Goal: Task Accomplishment & Management: Manage account settings

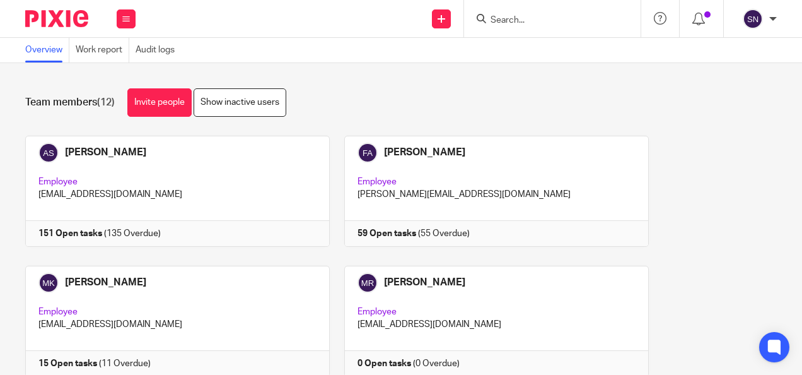
scroll to position [189, 0]
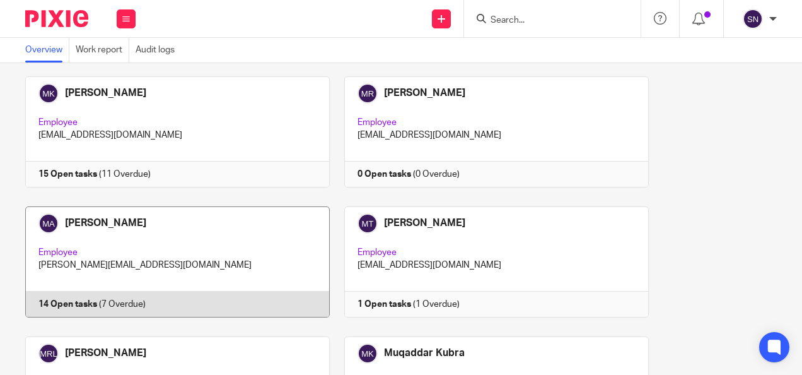
click at [188, 209] on link at bounding box center [170, 261] width 319 height 111
click at [107, 290] on link at bounding box center [170, 261] width 319 height 111
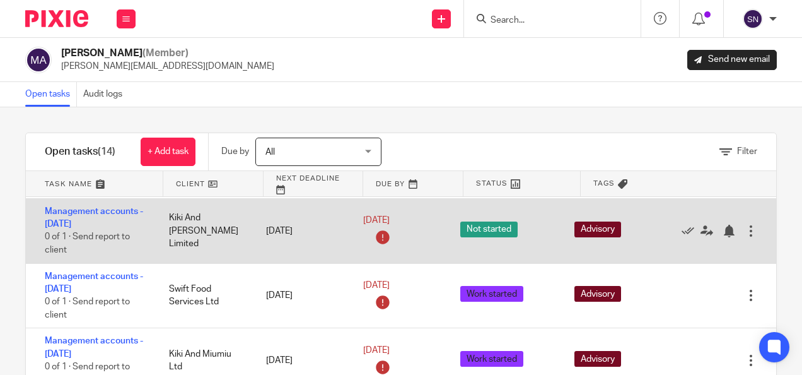
scroll to position [126, 0]
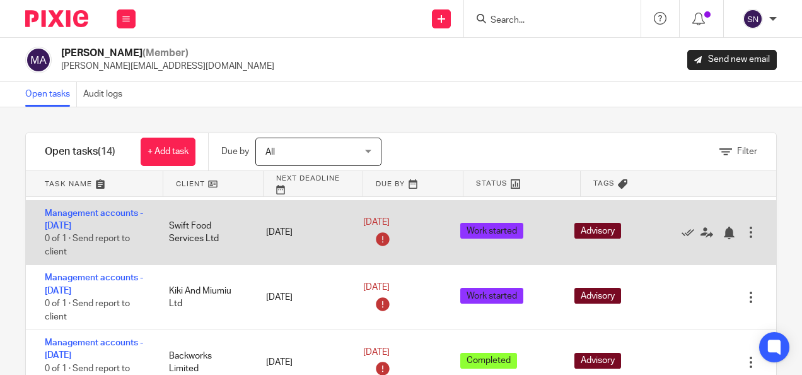
click at [745, 233] on div at bounding box center [751, 232] width 13 height 13
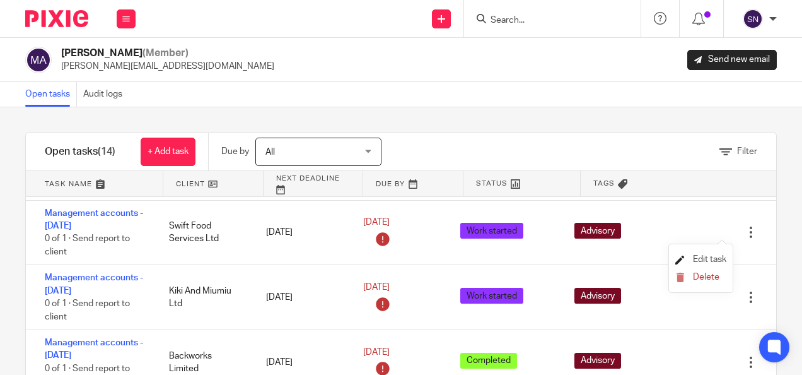
click at [697, 260] on span "Edit task" at bounding box center [709, 259] width 33 height 9
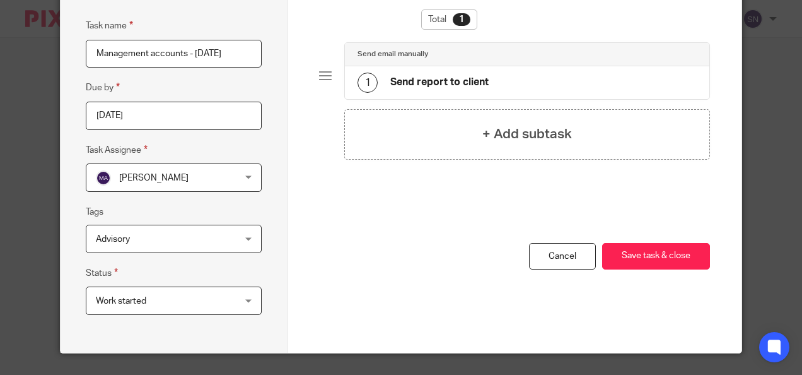
scroll to position [83, 0]
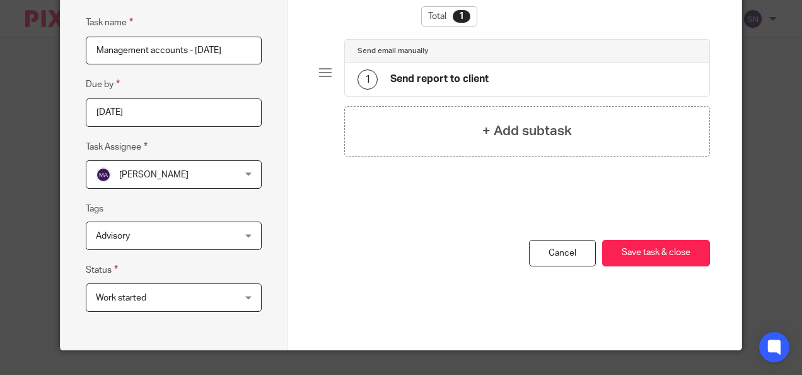
click at [227, 294] on div "Work started Work started" at bounding box center [174, 297] width 176 height 28
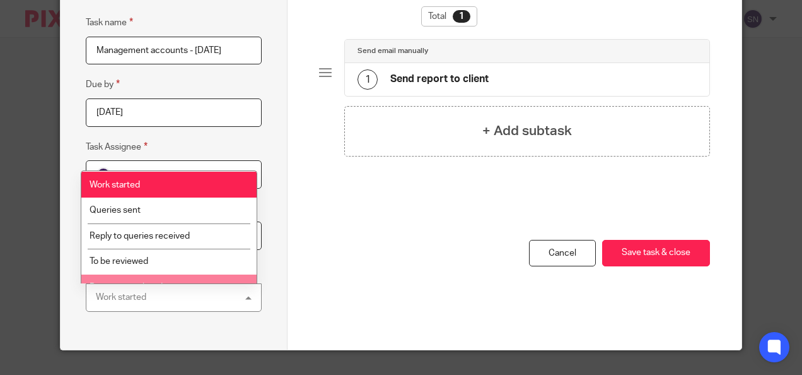
scroll to position [271, 0]
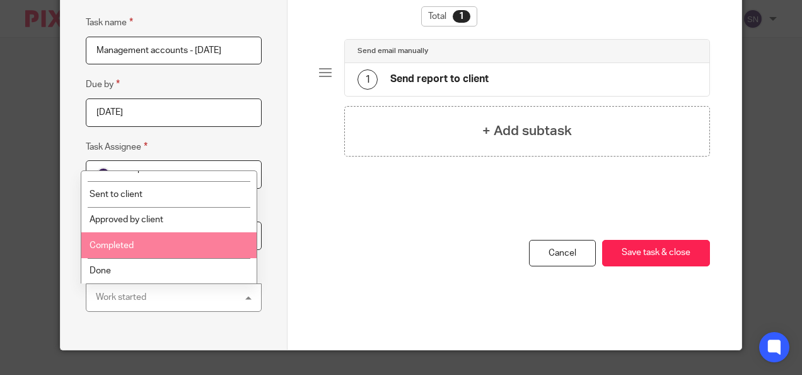
click at [182, 248] on li "Completed" at bounding box center [168, 245] width 175 height 26
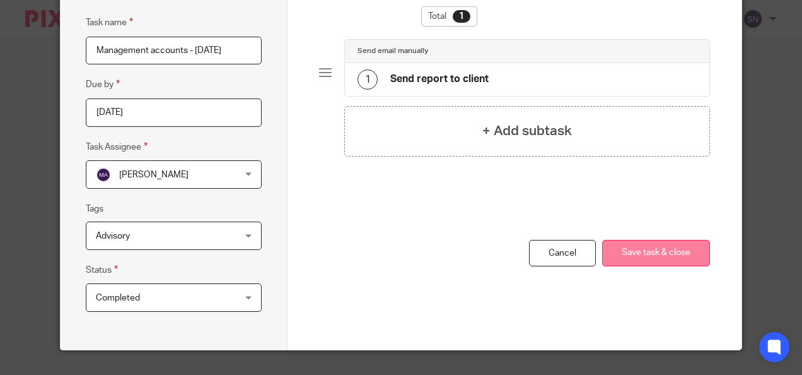
click at [652, 251] on button "Save task & close" at bounding box center [656, 253] width 108 height 27
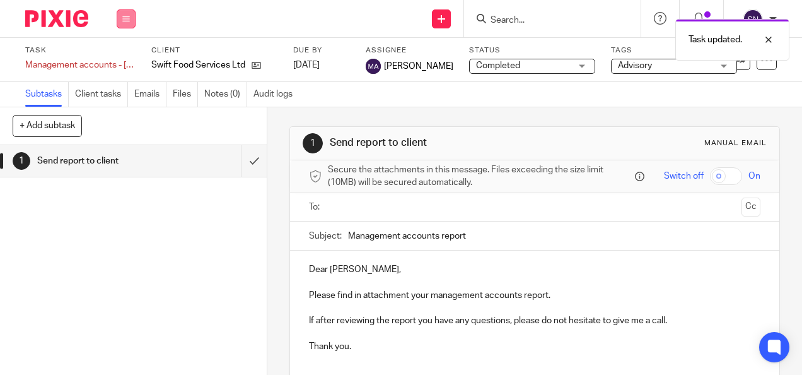
click at [133, 25] on button at bounding box center [126, 18] width 19 height 19
click at [125, 112] on link "Team" at bounding box center [119, 114] width 21 height 9
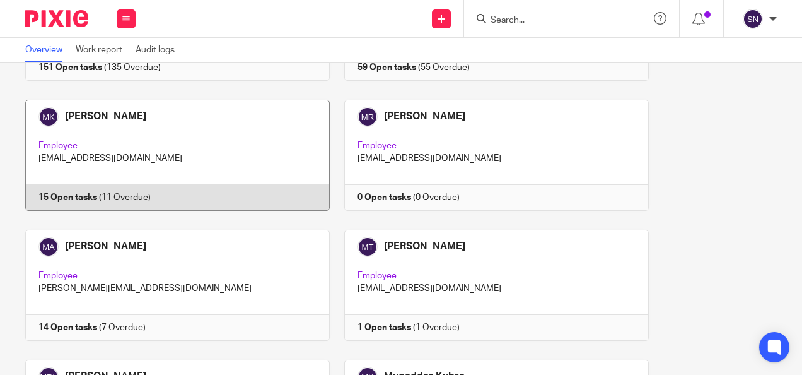
scroll to position [252, 0]
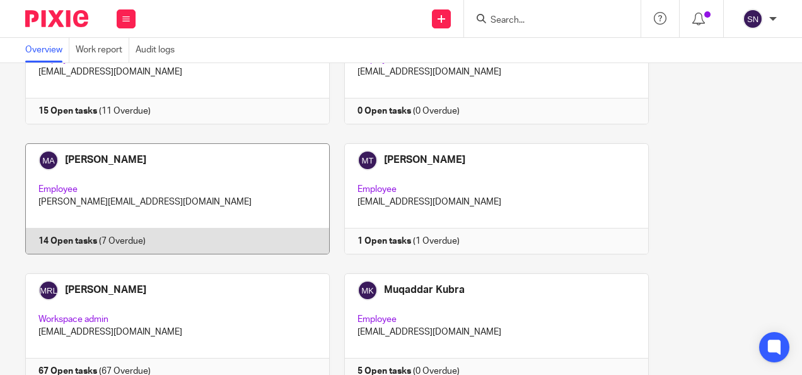
click at [150, 194] on link at bounding box center [170, 198] width 319 height 111
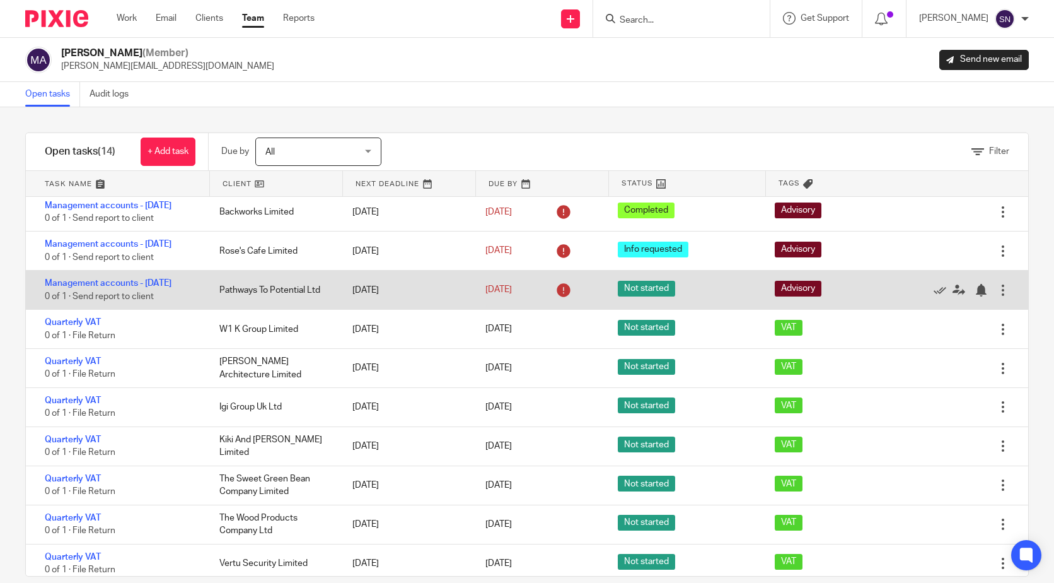
scroll to position [189, 0]
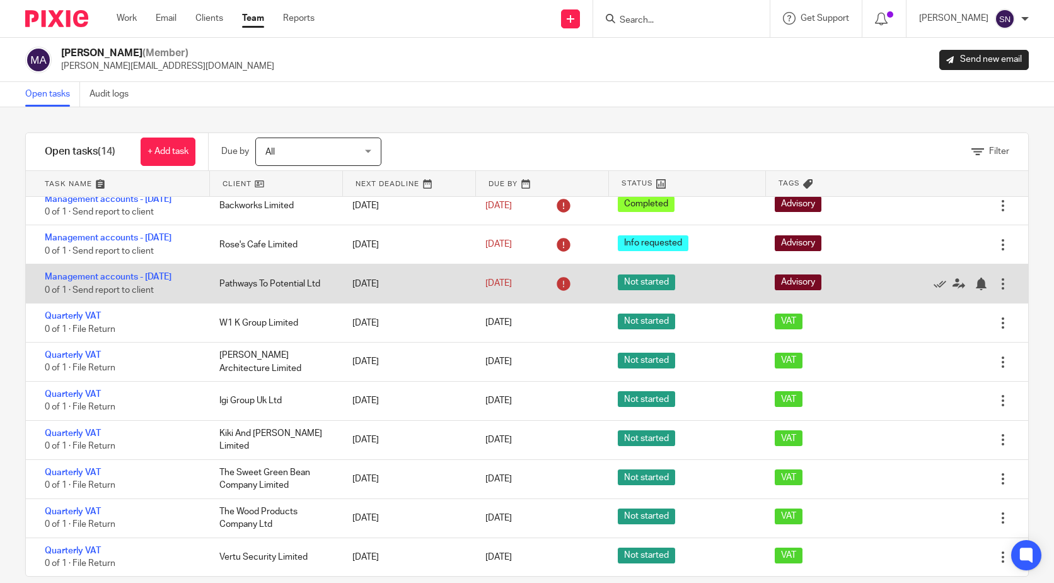
click at [519, 262] on div at bounding box center [1003, 283] width 13 height 13
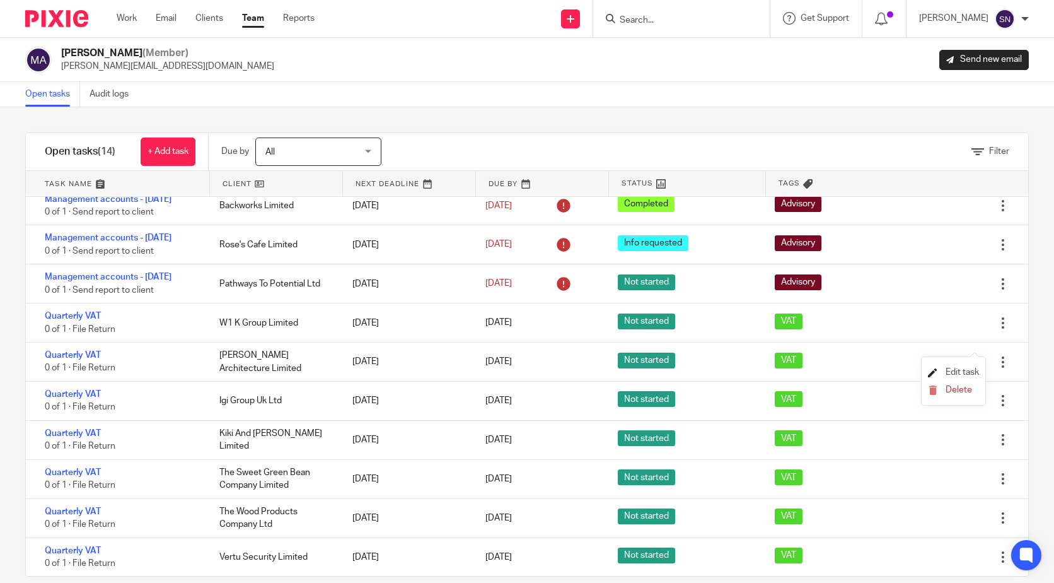
click at [519, 262] on span "Edit task" at bounding box center [962, 372] width 33 height 9
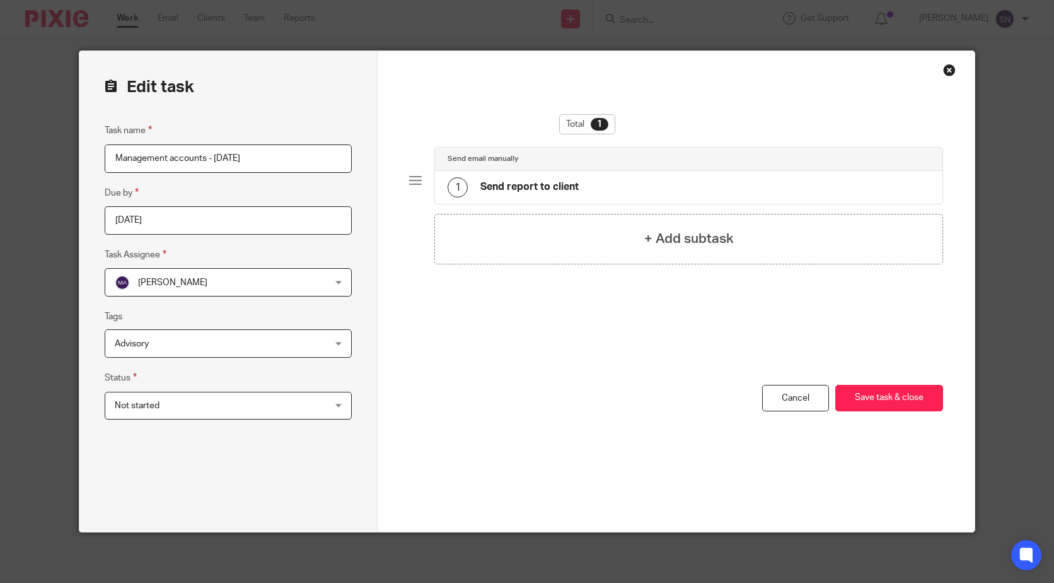
click at [255, 353] on span "Advisory" at bounding box center [209, 343] width 189 height 26
click at [243, 291] on span "[PERSON_NAME]" at bounding box center [209, 282] width 189 height 26
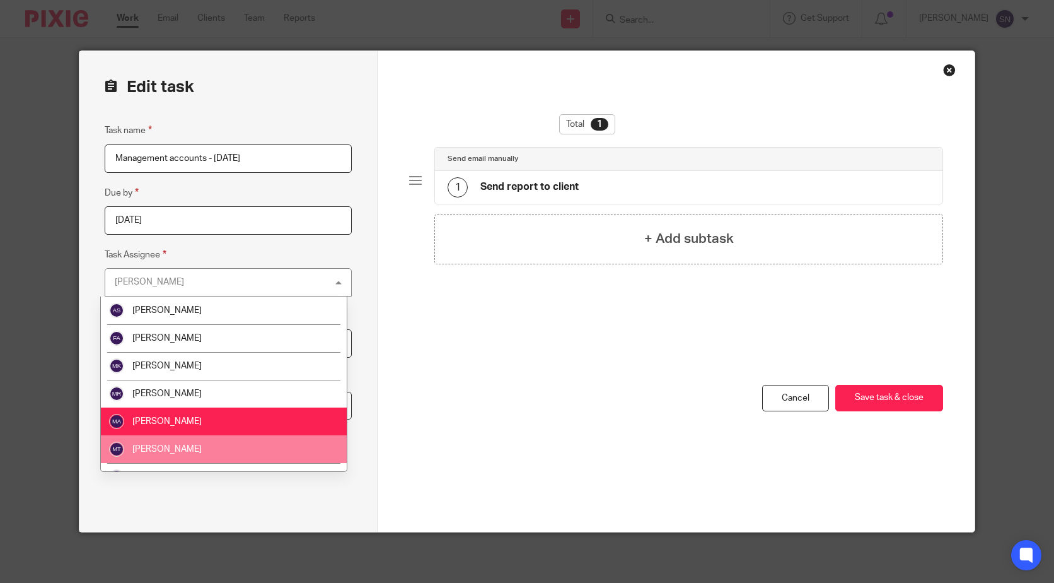
click at [381, 446] on div "Total 1 Send email manually 1 Send report to client + Add subtask You have unsa…" at bounding box center [676, 291] width 597 height 481
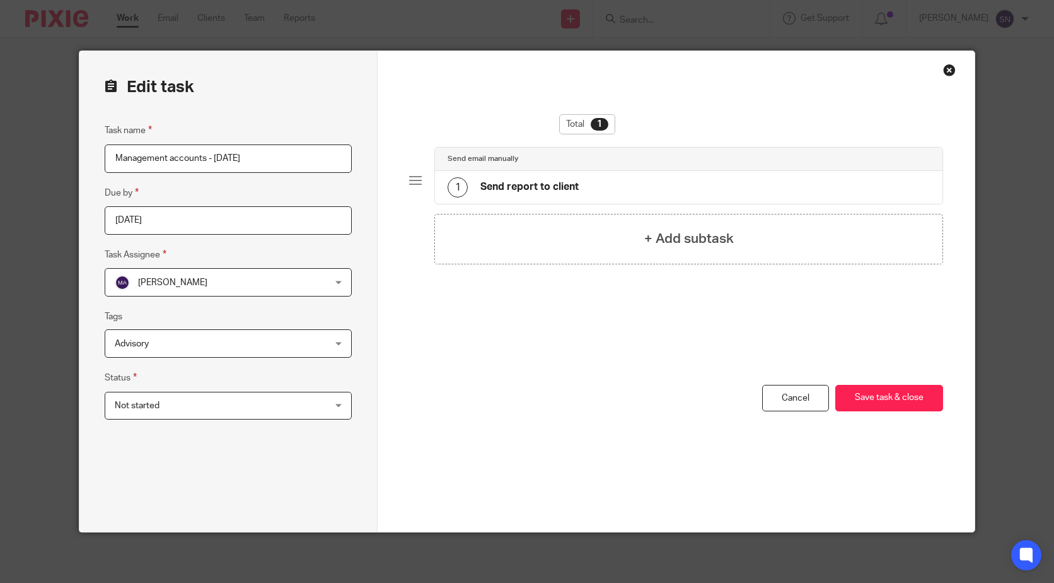
click at [236, 402] on span "Not started" at bounding box center [209, 405] width 189 height 26
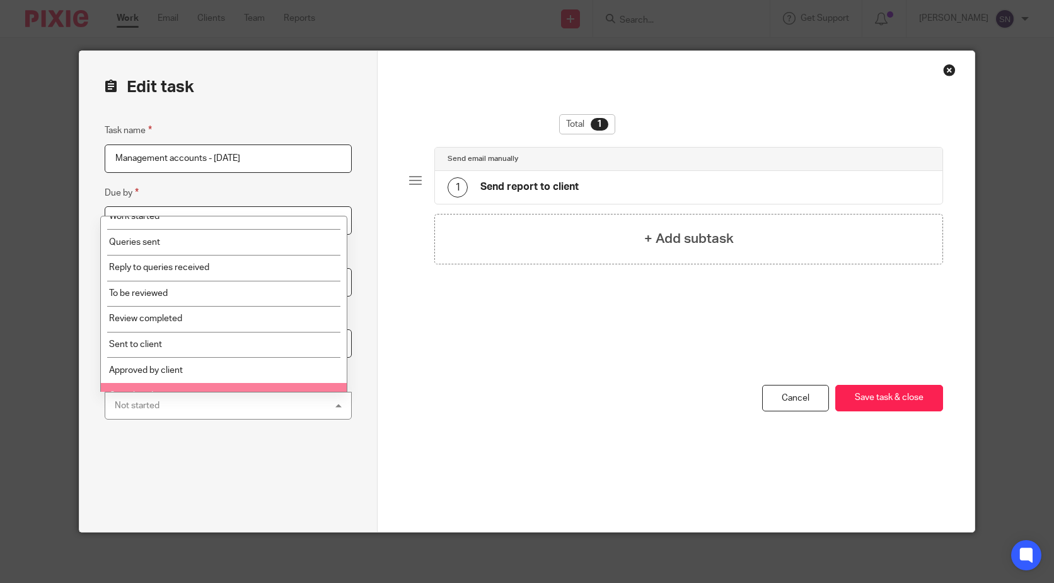
scroll to position [209, 0]
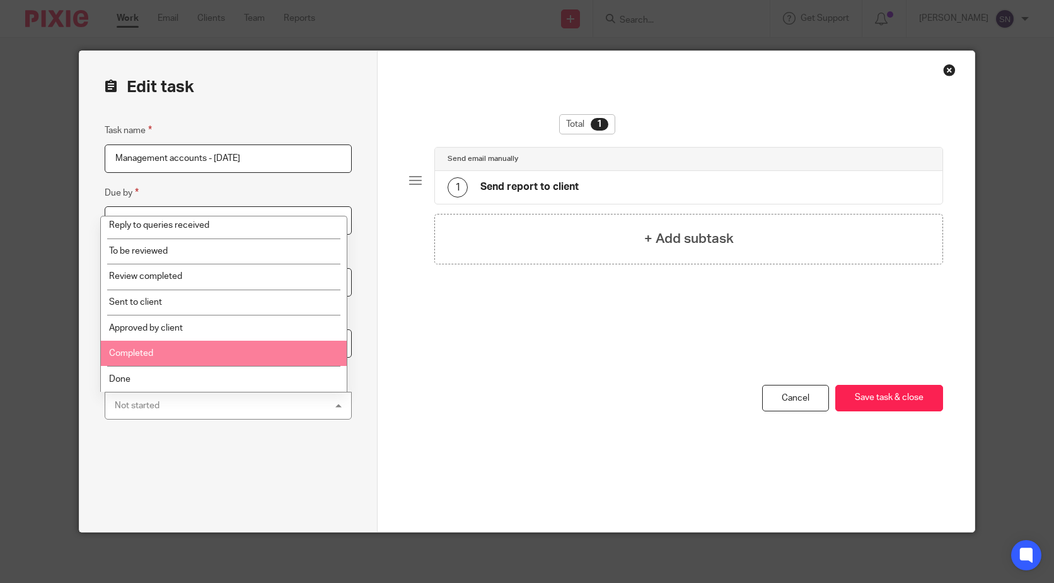
click at [170, 354] on li "Completed" at bounding box center [224, 354] width 246 height 26
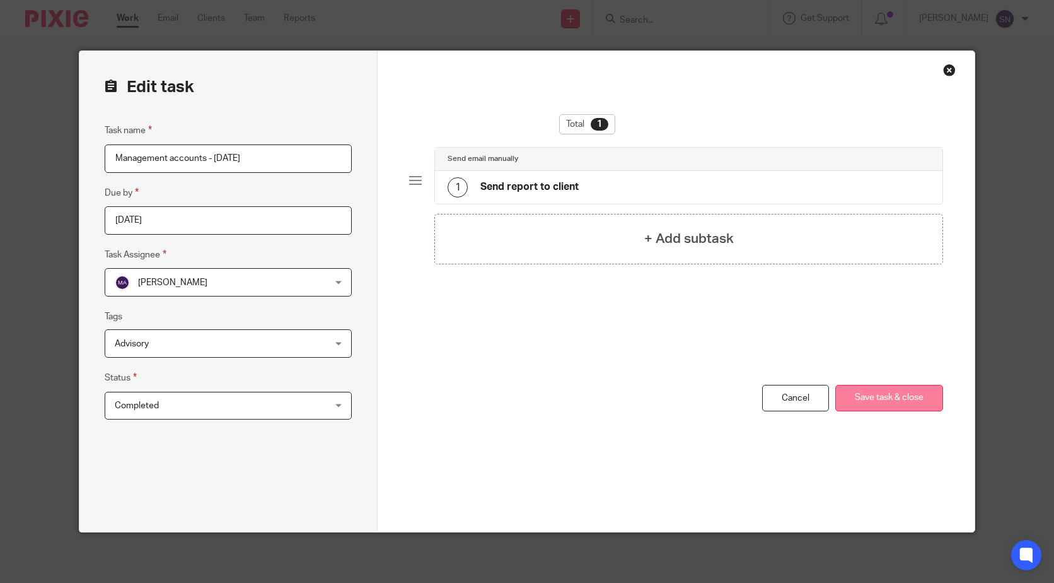
click at [887, 394] on button "Save task & close" at bounding box center [890, 398] width 108 height 27
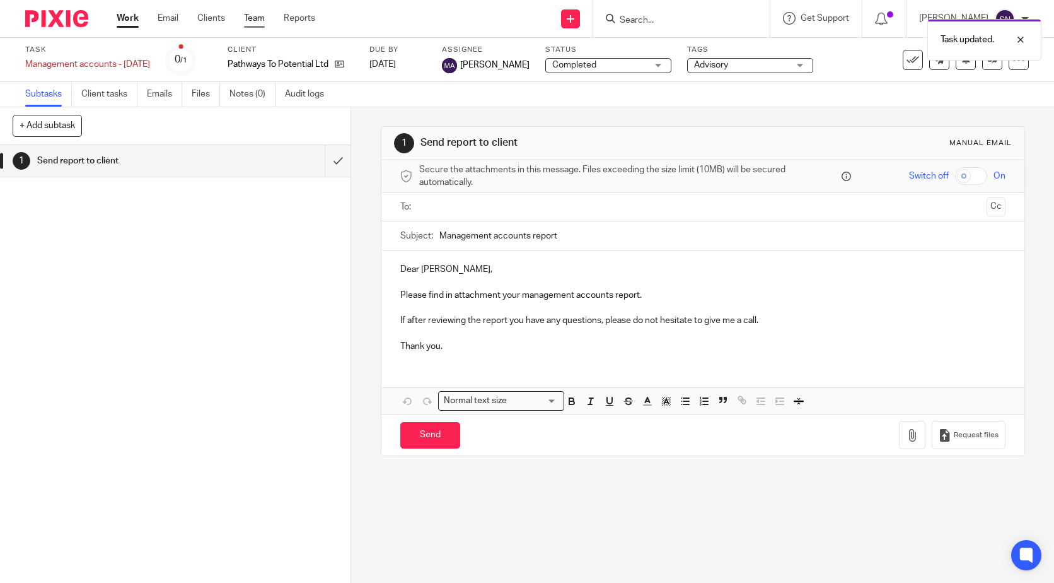
click at [250, 20] on link "Team" at bounding box center [254, 18] width 21 height 13
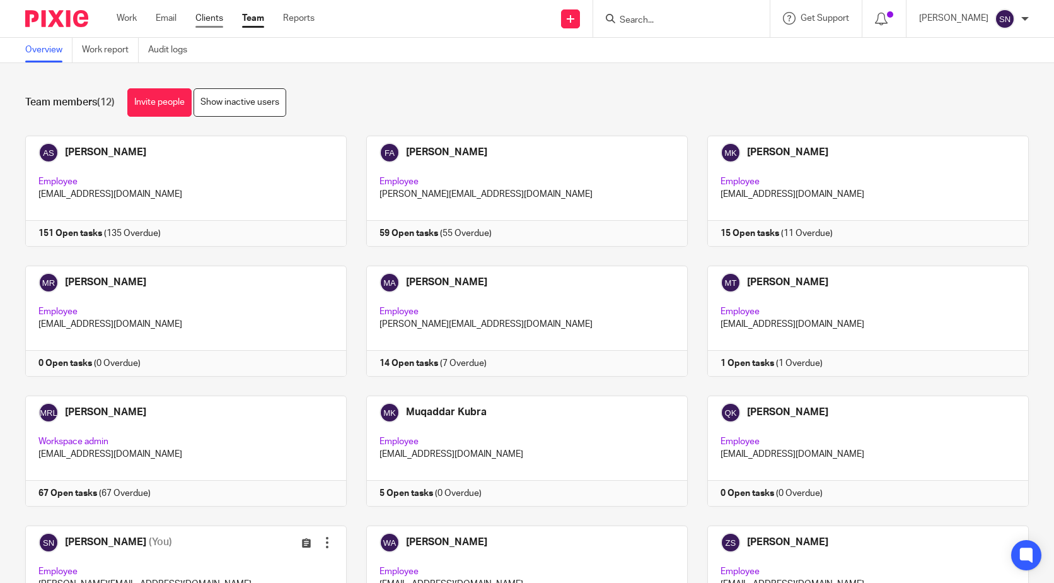
click at [201, 16] on link "Clients" at bounding box center [209, 18] width 28 height 13
click at [224, 19] on ul "Work Email Clients Team Reports" at bounding box center [225, 18] width 217 height 13
click at [216, 19] on link "Clients" at bounding box center [209, 18] width 28 height 13
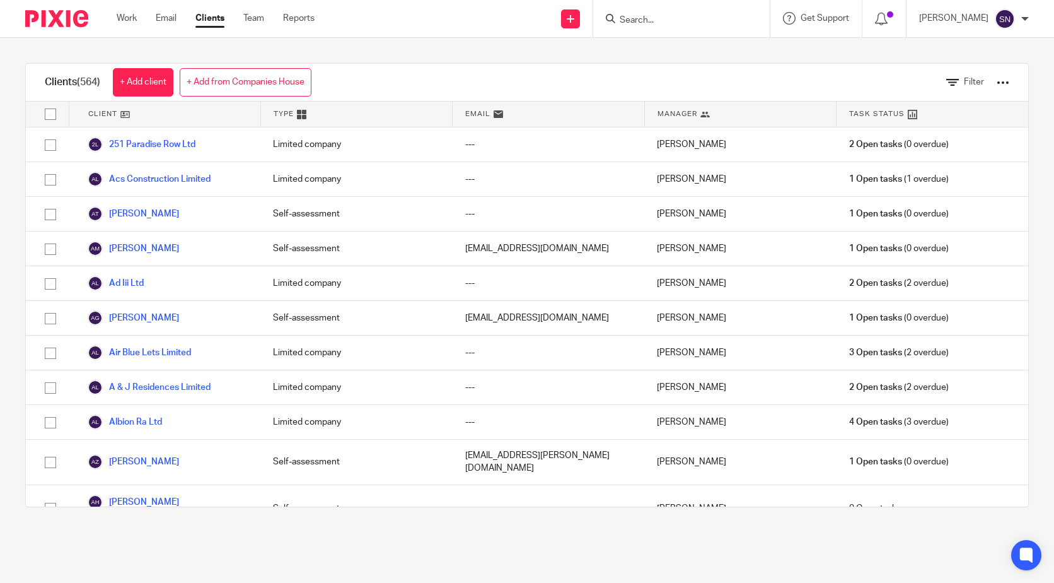
click at [214, 25] on link "Clients" at bounding box center [209, 18] width 29 height 13
click at [296, 28] on div "Work Email Clients Team Reports Work Email Clients Team Reports Settings" at bounding box center [219, 18] width 230 height 37
click at [273, 25] on div "Work Email Clients Team Reports Work Email Clients Team Reports Settings" at bounding box center [219, 18] width 230 height 37
click at [259, 20] on link "Team" at bounding box center [253, 18] width 21 height 13
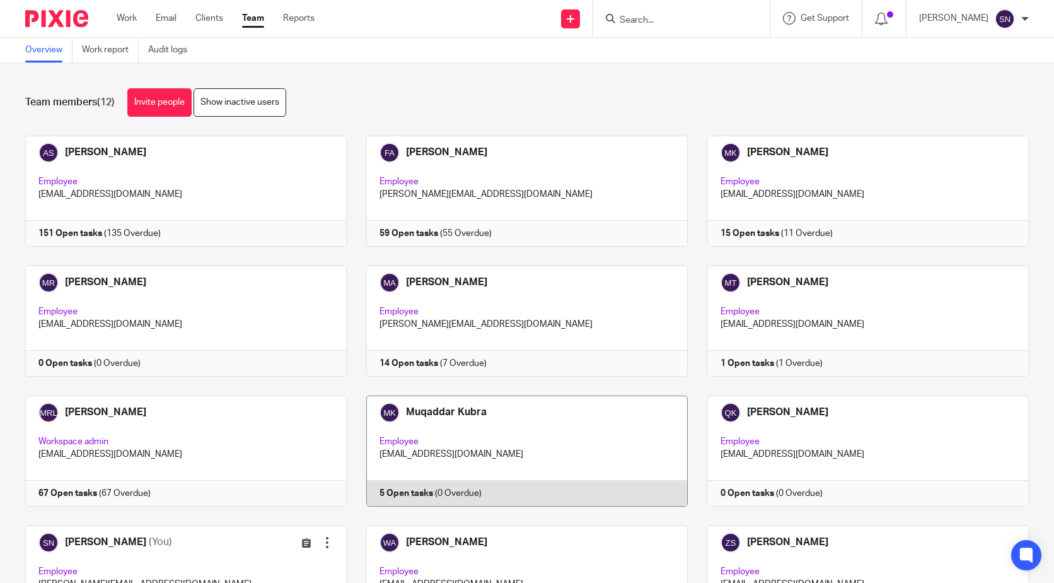
click at [459, 417] on link at bounding box center [517, 450] width 341 height 111
